Goal: Transaction & Acquisition: Purchase product/service

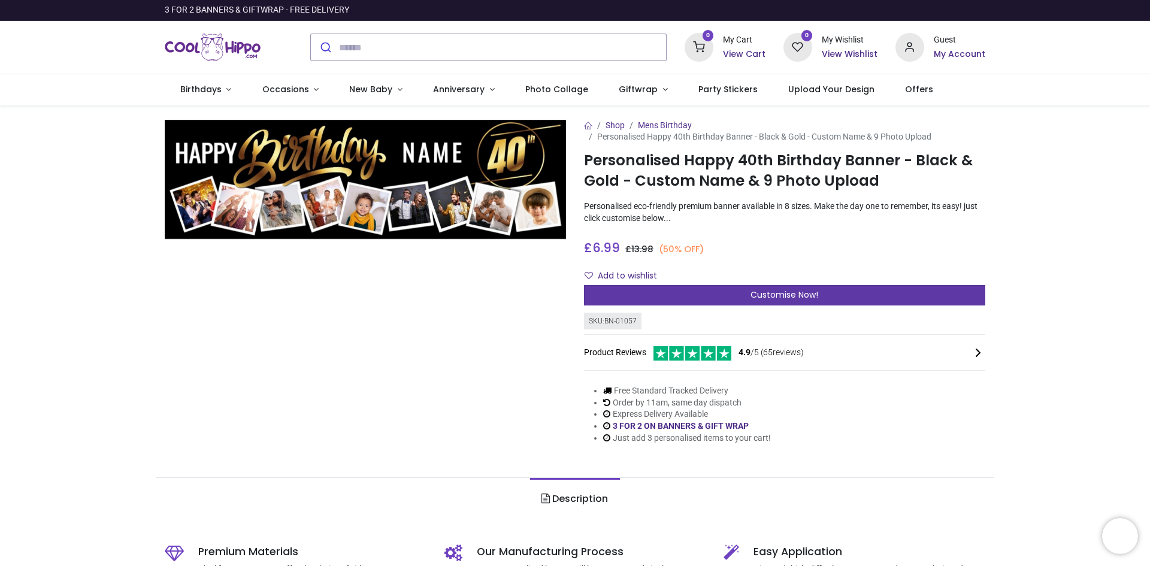
click at [786, 295] on span "Customise Now!" at bounding box center [785, 295] width 68 height 12
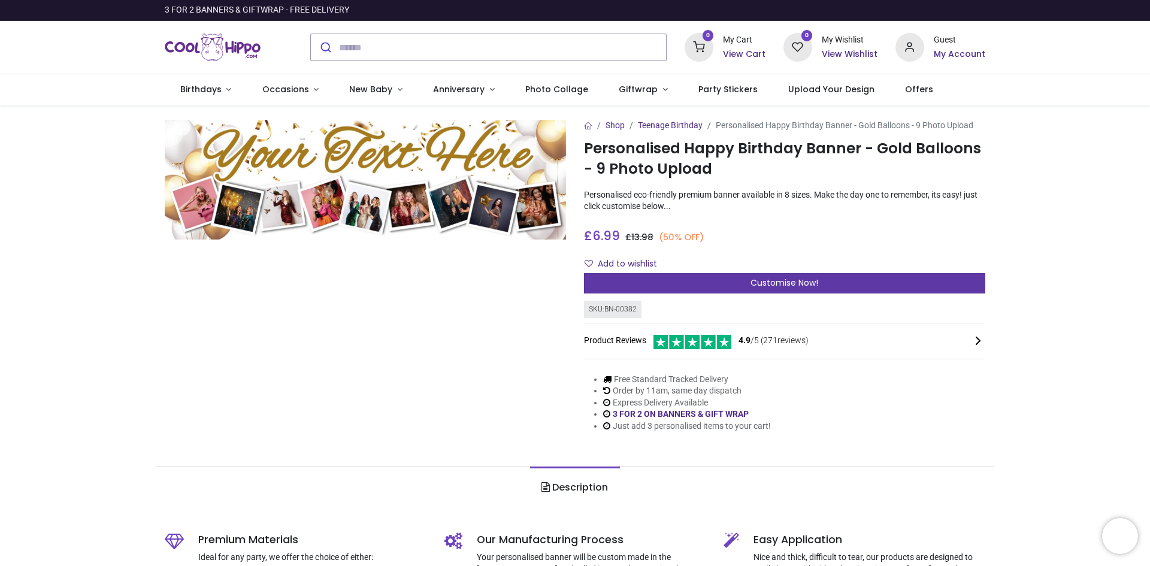
click at [759, 277] on span "Customise Now!" at bounding box center [785, 283] width 68 height 12
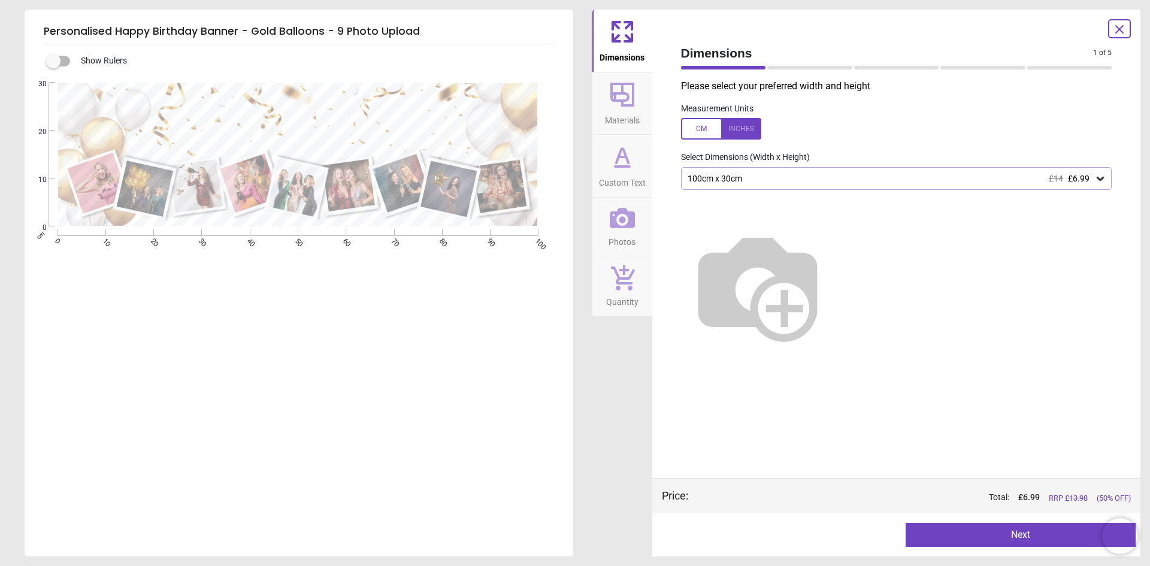
click at [1106, 179] on div "100cm x 30cm £14 £6.99" at bounding box center [896, 178] width 431 height 23
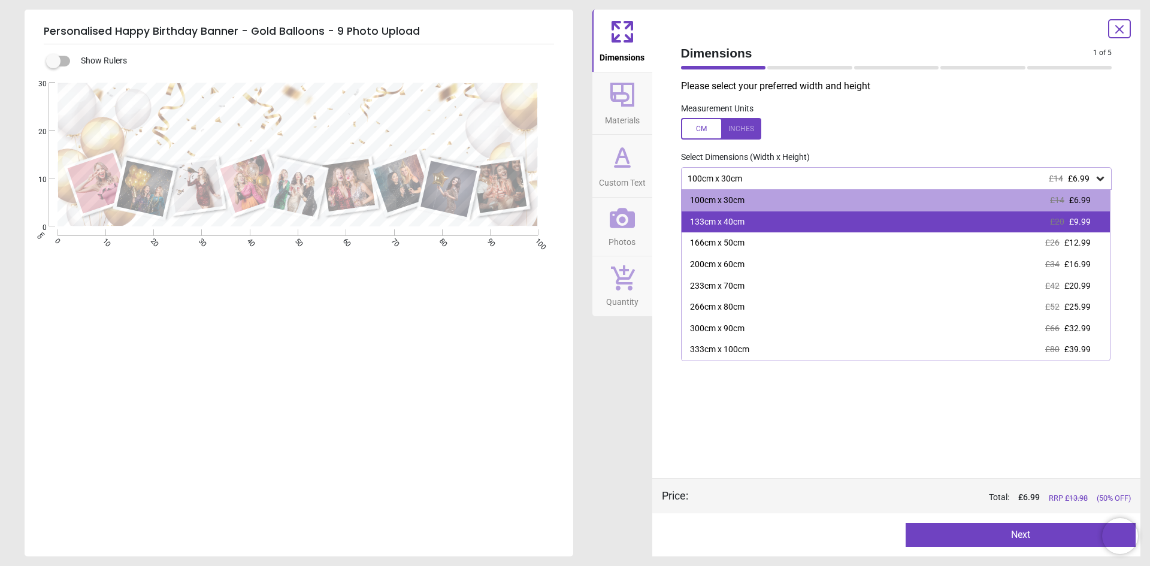
click at [1094, 220] on div "133cm x 40cm £20 £9.99" at bounding box center [896, 222] width 429 height 22
